Goal: Information Seeking & Learning: Learn about a topic

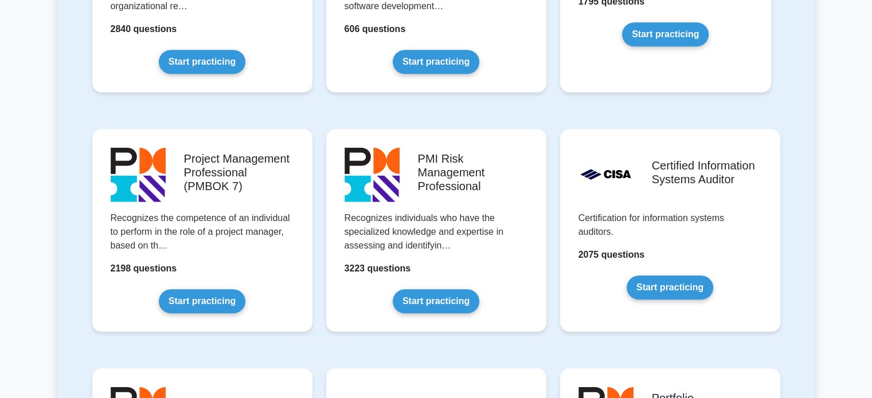
scroll to position [871, 0]
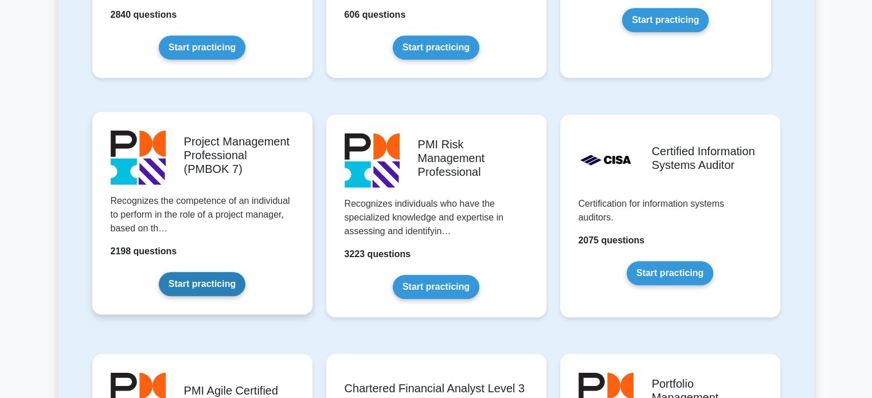
click at [206, 272] on link "Start practicing" at bounding box center [202, 284] width 87 height 24
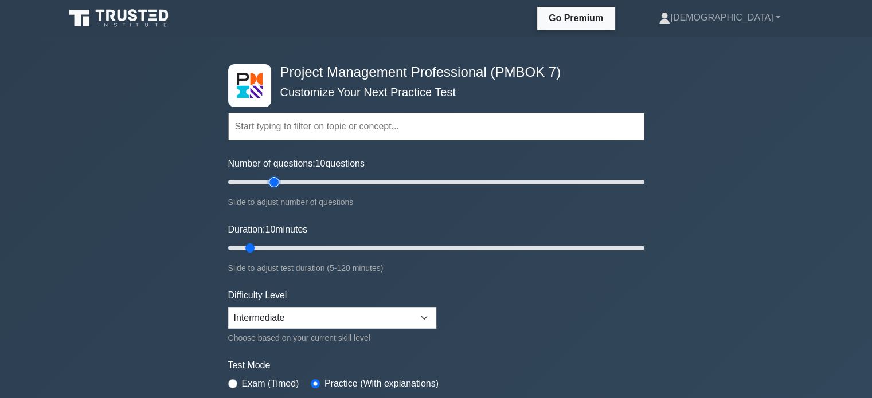
click at [279, 181] on input "Number of questions: 10 questions" at bounding box center [436, 182] width 416 height 14
click at [406, 177] on input "Number of questions: 90 questions" at bounding box center [436, 182] width 416 height 14
click at [323, 178] on input "Number of questions: 90 questions" at bounding box center [436, 182] width 416 height 14
type input "200"
click at [642, 178] on input "Number of questions: 200 questions" at bounding box center [436, 182] width 416 height 14
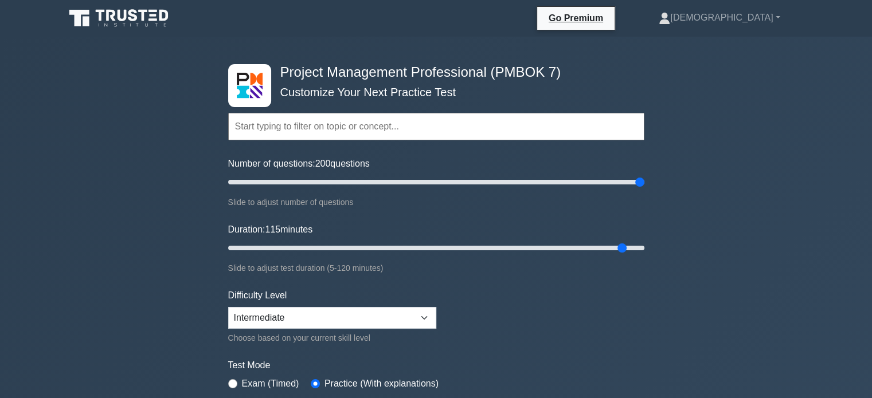
drag, startPoint x: 249, startPoint y: 247, endPoint x: 623, endPoint y: 252, distance: 373.8
type input "115"
click at [623, 252] on input "Duration: 115 minutes" at bounding box center [436, 248] width 416 height 14
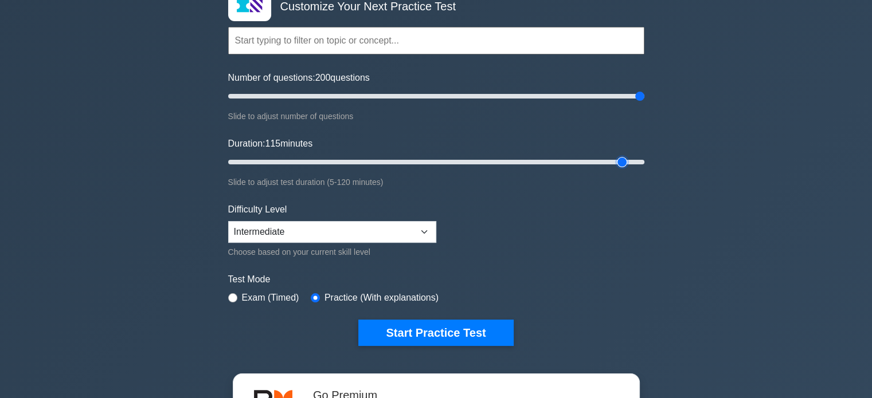
scroll to position [132, 0]
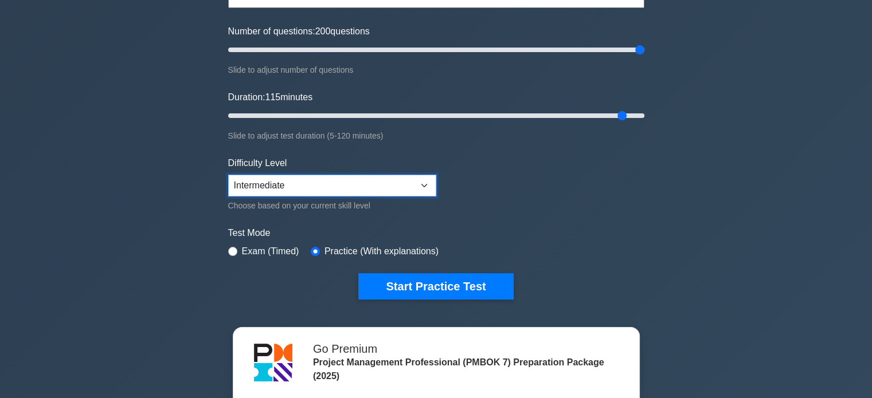
click at [424, 178] on select "Beginner Intermediate Expert" at bounding box center [332, 186] width 208 height 22
select select "expert"
click at [228, 175] on select "Beginner Intermediate Expert" at bounding box center [332, 186] width 208 height 22
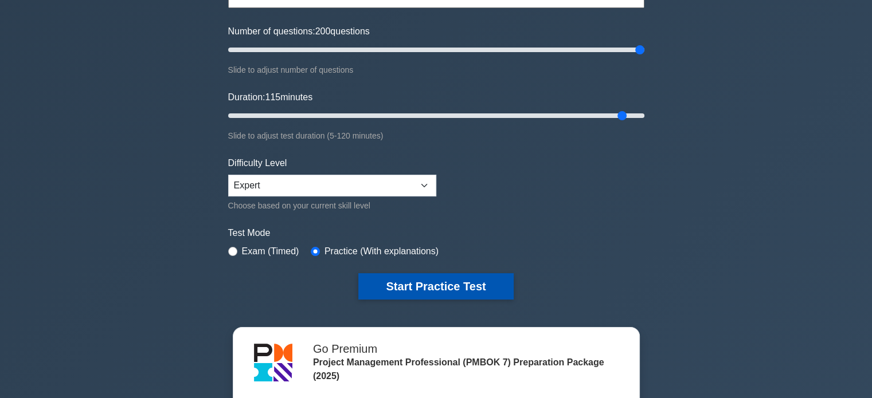
click at [432, 283] on button "Start Practice Test" at bounding box center [435, 286] width 155 height 26
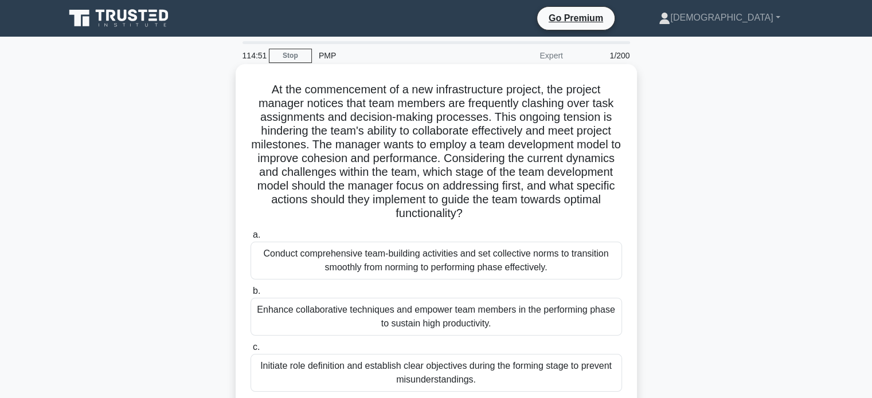
click at [355, 265] on div "Conduct comprehensive team-building activities and set collective norms to tran…" at bounding box center [436, 261] width 371 height 38
click at [251, 239] on input "a. Conduct comprehensive team-building activities and set collective norms to t…" at bounding box center [251, 235] width 0 height 7
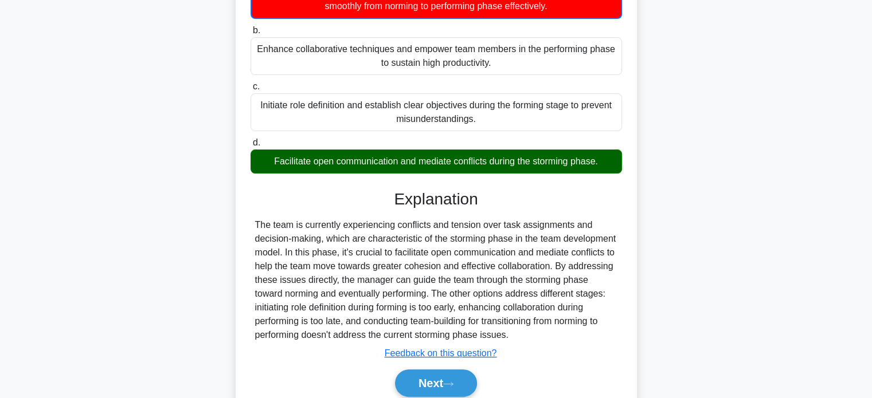
scroll to position [302, 0]
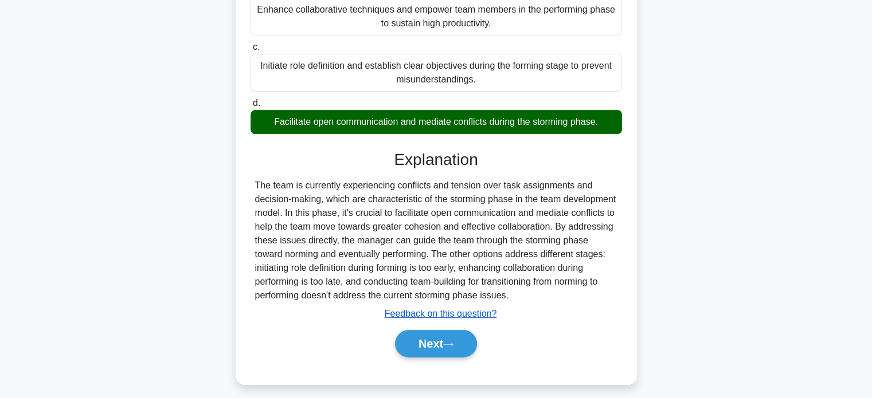
click at [433, 314] on u "Feedback on this question?" at bounding box center [441, 314] width 112 height 10
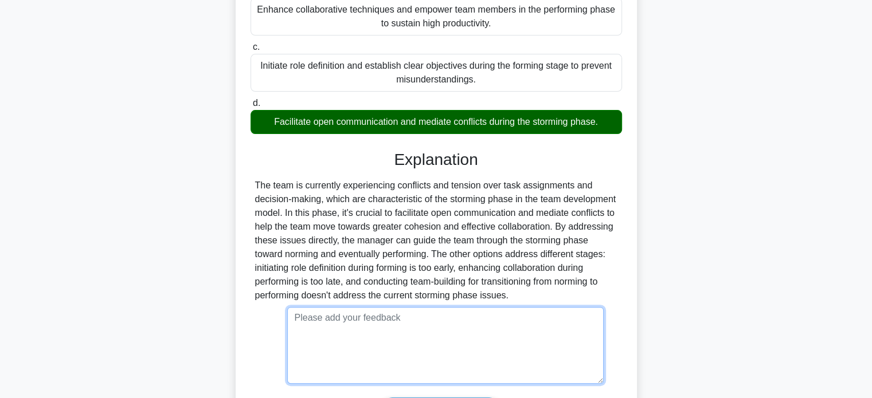
click at [348, 332] on textarea at bounding box center [445, 345] width 316 height 77
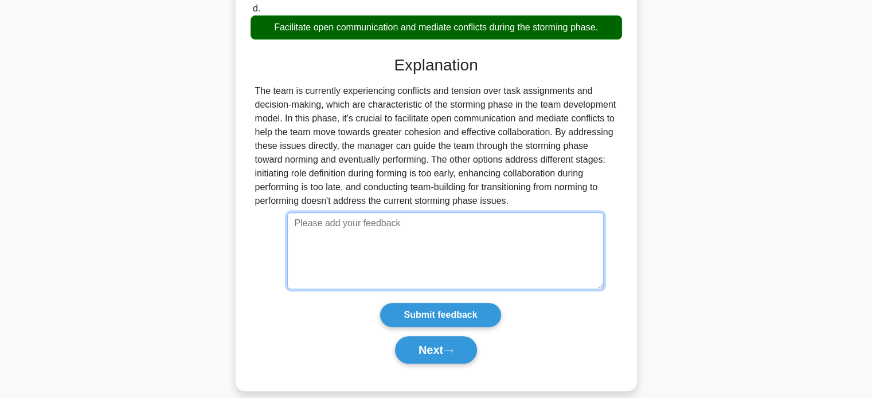
scroll to position [409, 0]
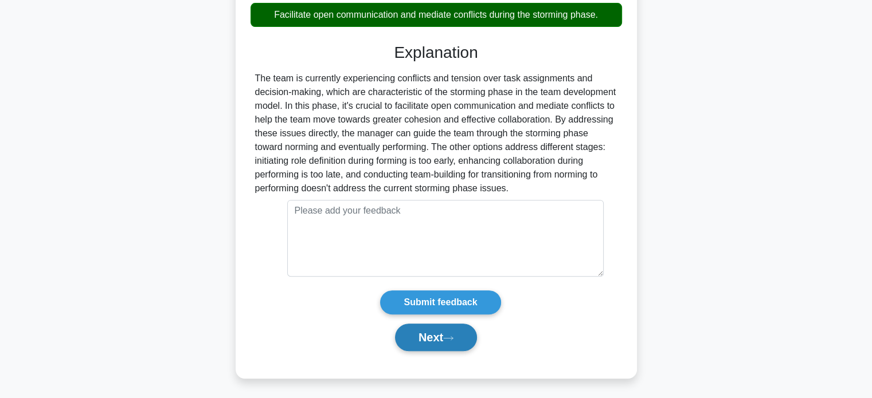
click at [435, 339] on button "Next" at bounding box center [436, 338] width 82 height 28
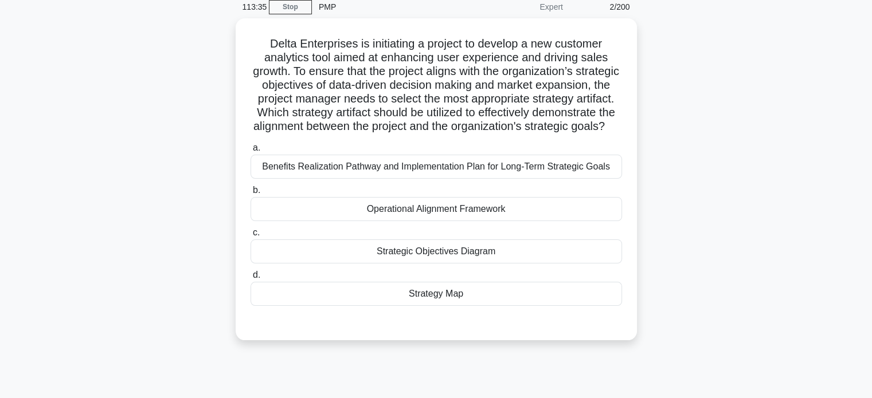
scroll to position [50, 0]
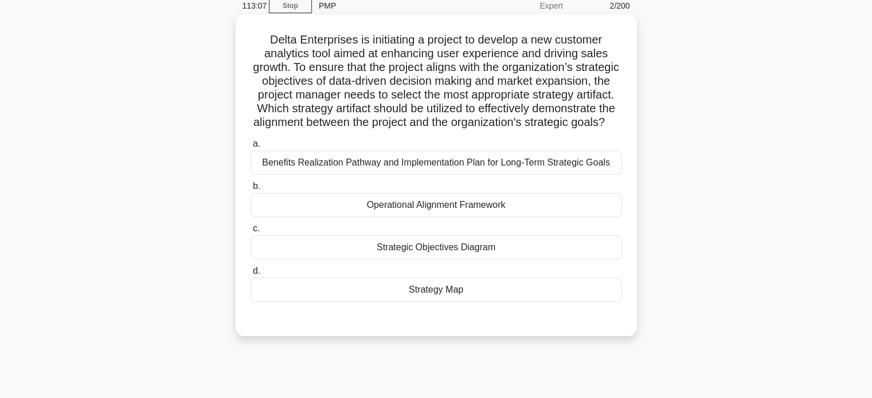
click at [418, 217] on div "Operational Alignment Framework" at bounding box center [436, 205] width 371 height 24
click at [251, 190] on input "b. Operational Alignment Framework" at bounding box center [251, 186] width 0 height 7
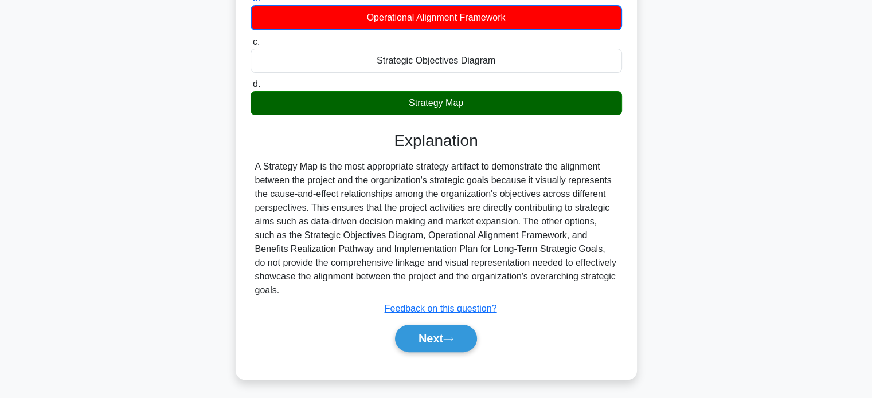
scroll to position [253, 0]
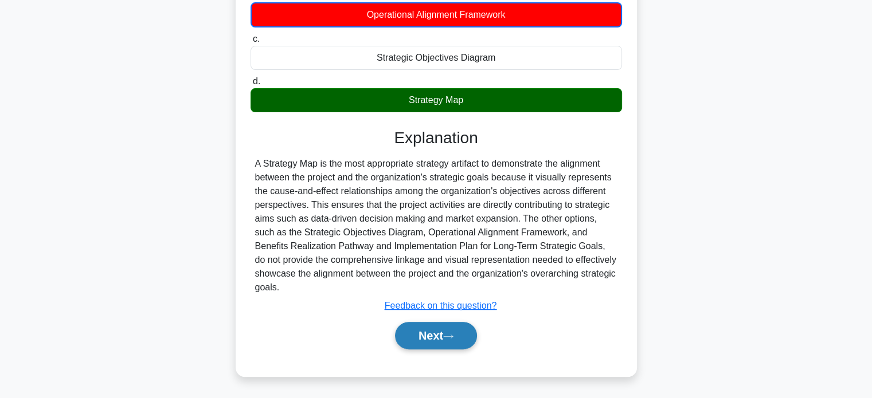
click at [429, 337] on button "Next" at bounding box center [436, 336] width 82 height 28
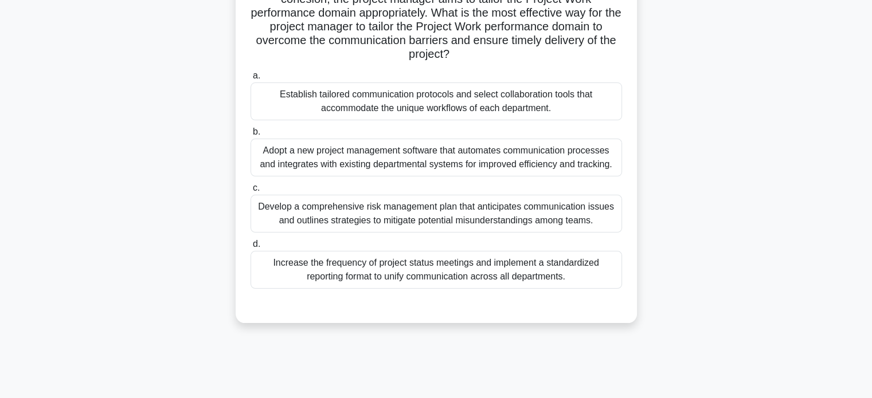
scroll to position [0, 0]
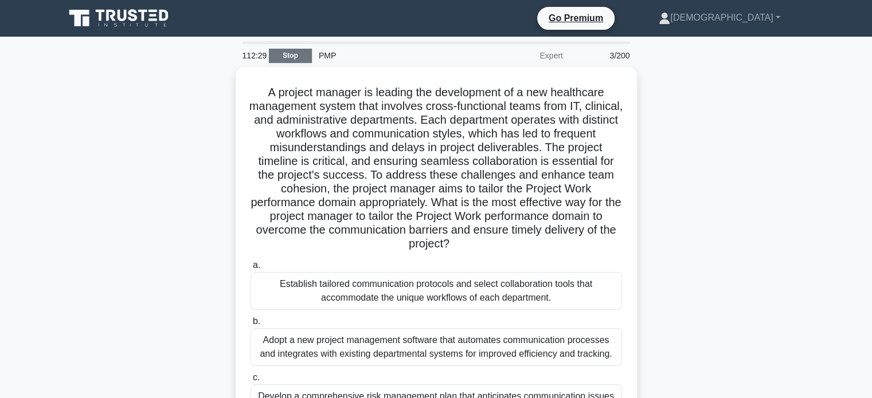
click at [288, 57] on link "Stop" at bounding box center [290, 56] width 43 height 14
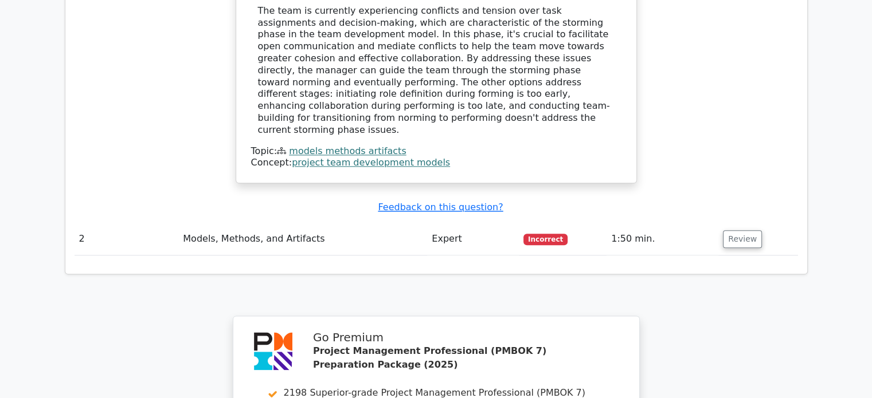
scroll to position [1328, 0]
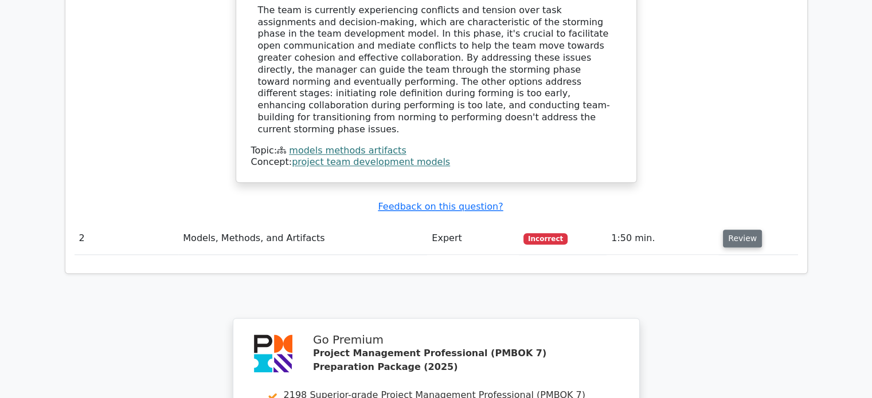
click at [736, 230] on button "Review" at bounding box center [742, 239] width 39 height 18
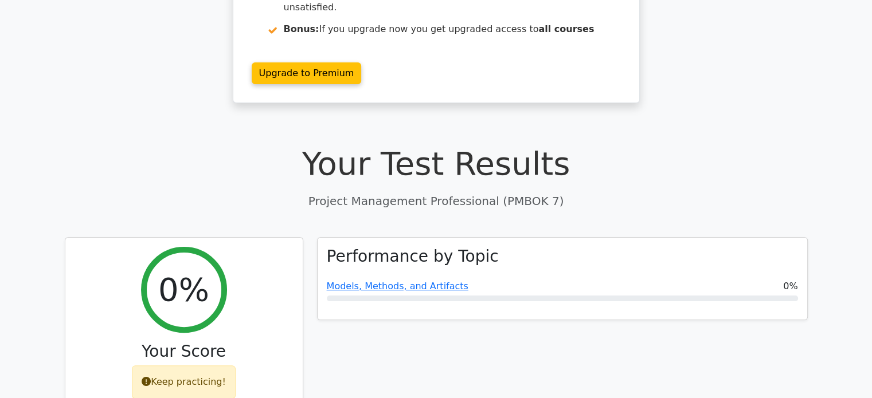
scroll to position [0, 0]
